Goal: Use online tool/utility: Utilize a website feature to perform a specific function

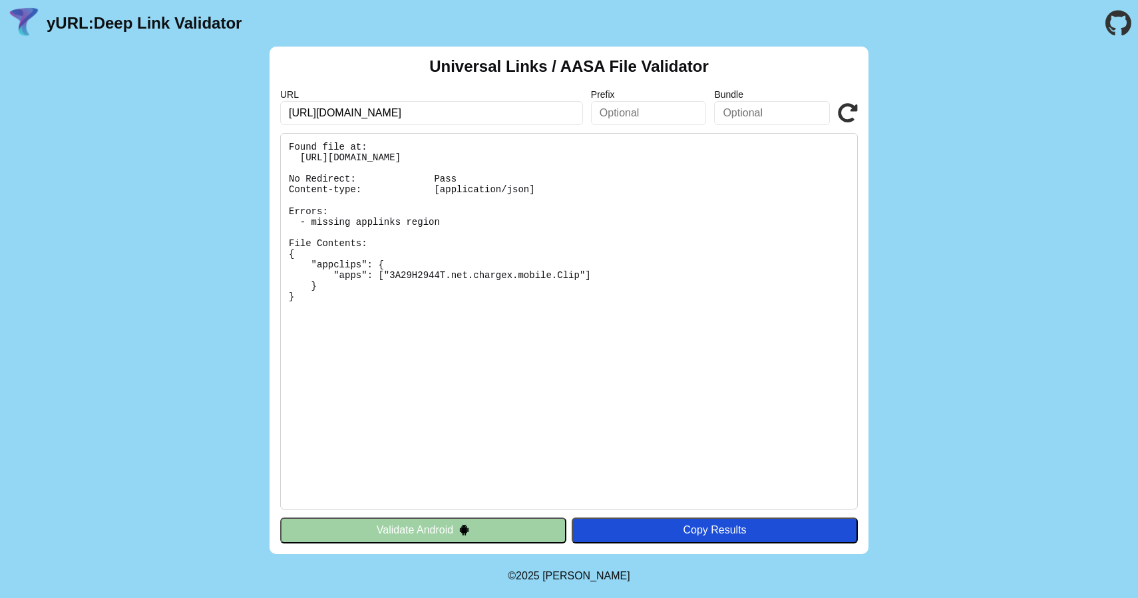
click at [396, 532] on button "Validate Android" at bounding box center [423, 530] width 286 height 25
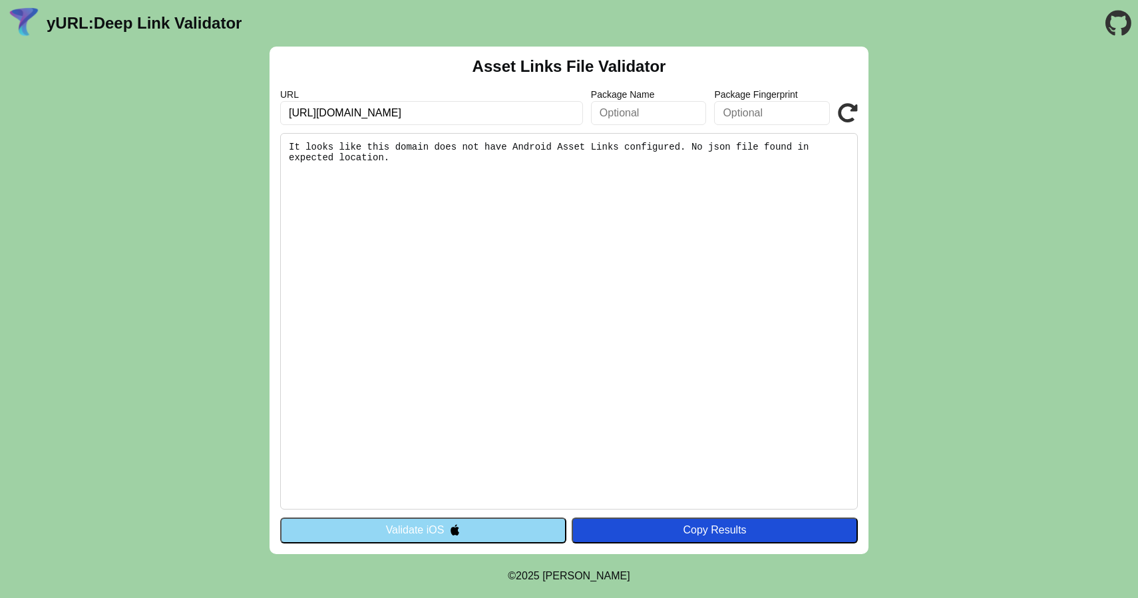
click at [397, 538] on button "Validate iOS" at bounding box center [423, 530] width 286 height 25
